Goal: Find specific page/section: Find specific page/section

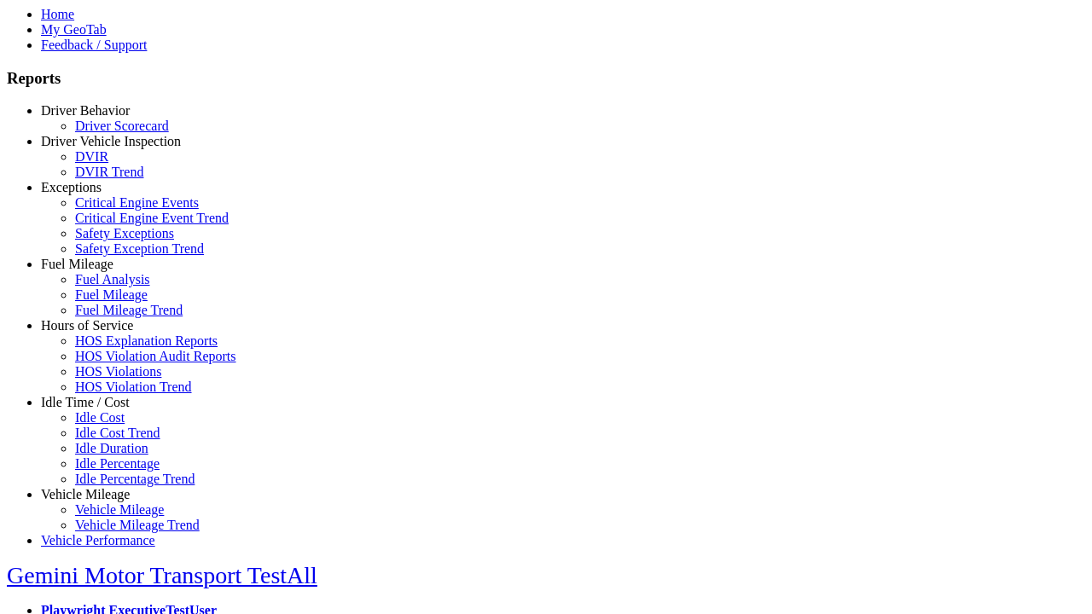
click at [98, 333] on link "Hours of Service" at bounding box center [87, 325] width 92 height 15
click at [111, 348] on link "HOS Explanation Reports" at bounding box center [146, 341] width 142 height 15
